Goal: Navigation & Orientation: Find specific page/section

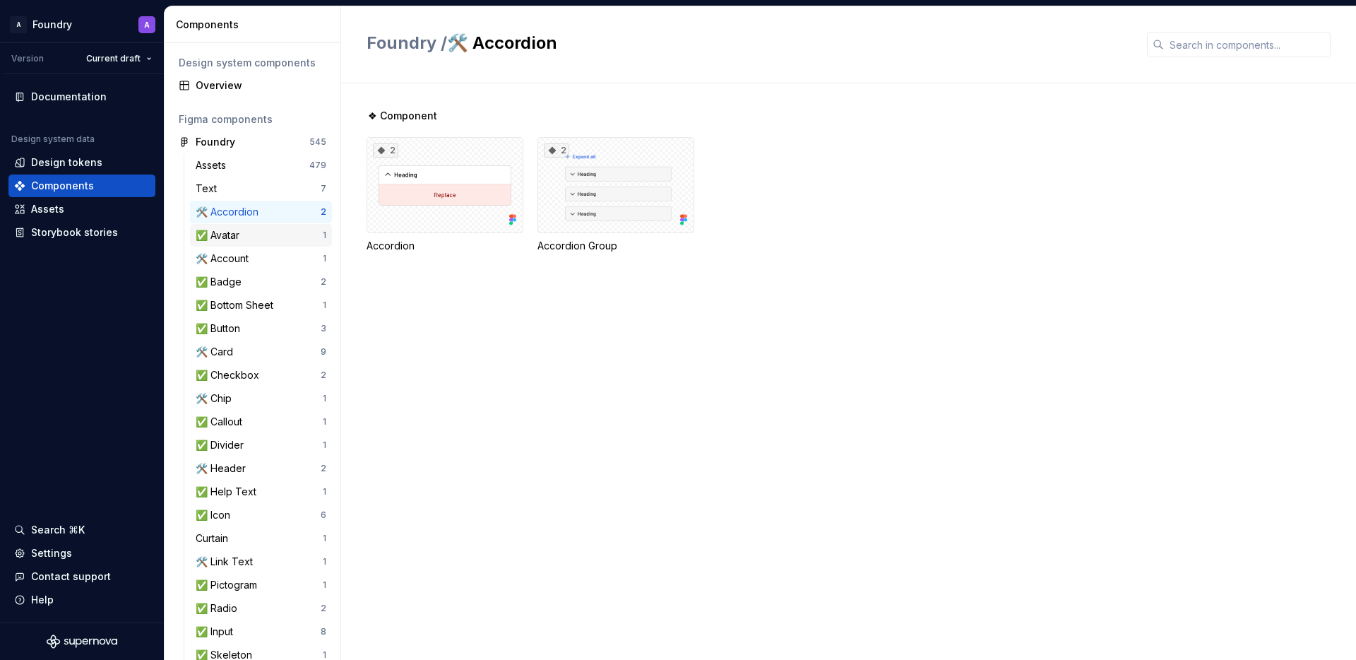
click at [267, 233] on div "✅ Avatar" at bounding box center [259, 235] width 127 height 14
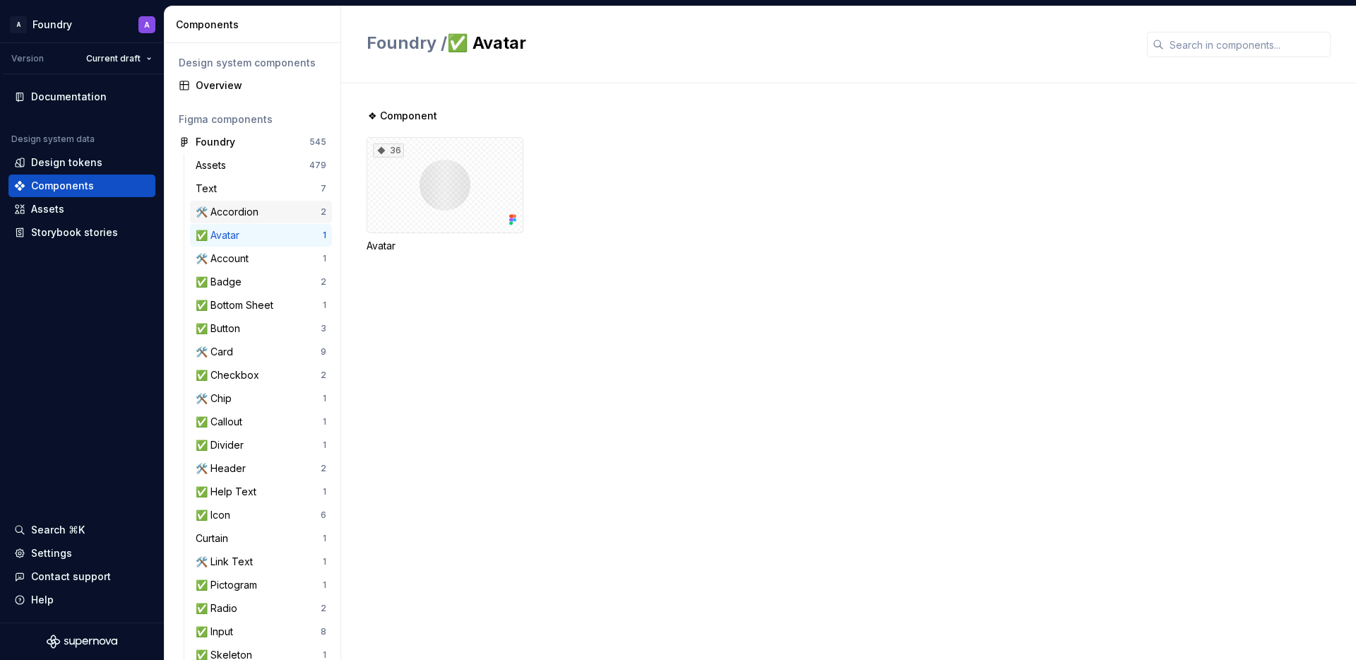
click at [245, 210] on div "🛠️ Accordion" at bounding box center [230, 212] width 69 height 14
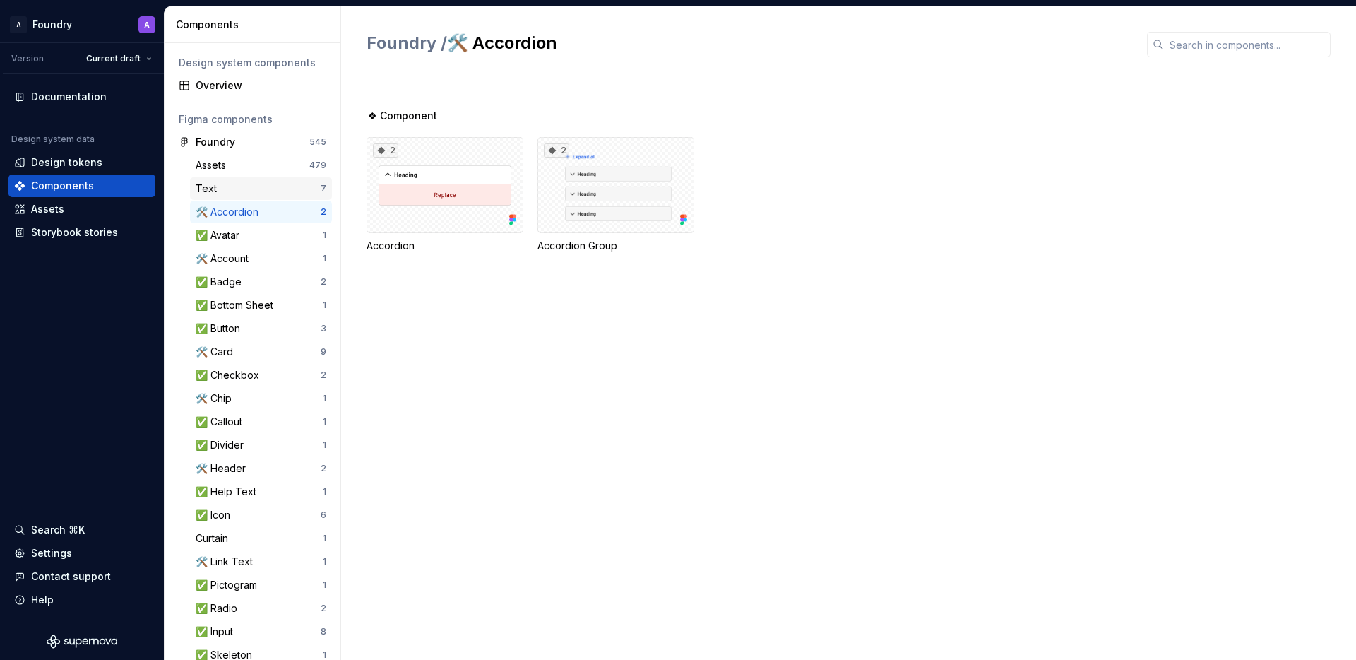
click at [260, 183] on div "Text" at bounding box center [258, 189] width 125 height 14
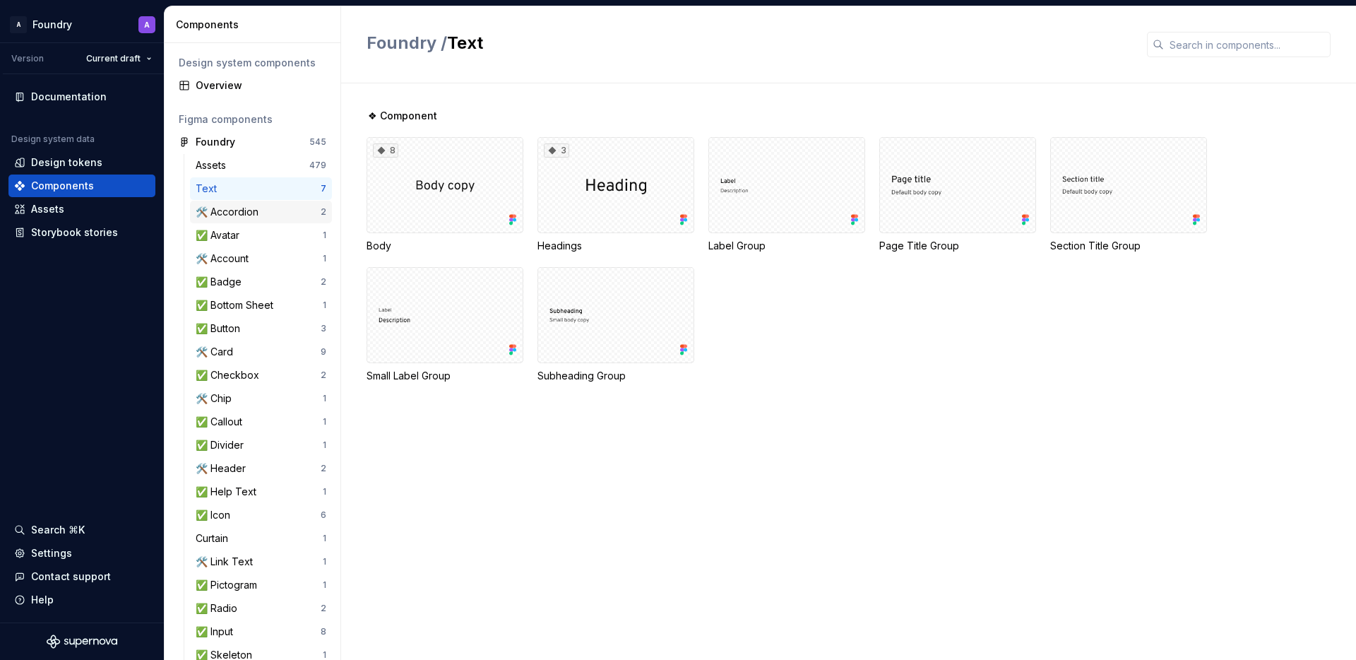
click at [229, 211] on div "🛠️ Accordion" at bounding box center [230, 212] width 69 height 14
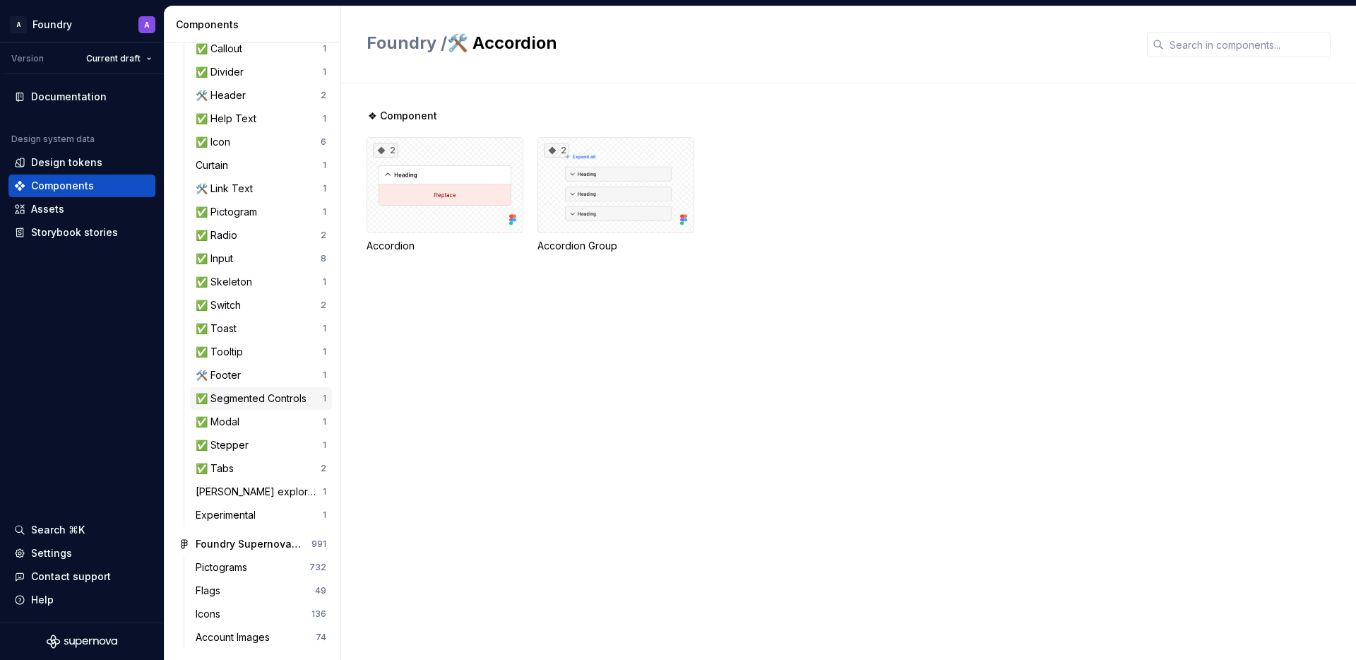
scroll to position [376, 0]
